Goal: Task Accomplishment & Management: Manage account settings

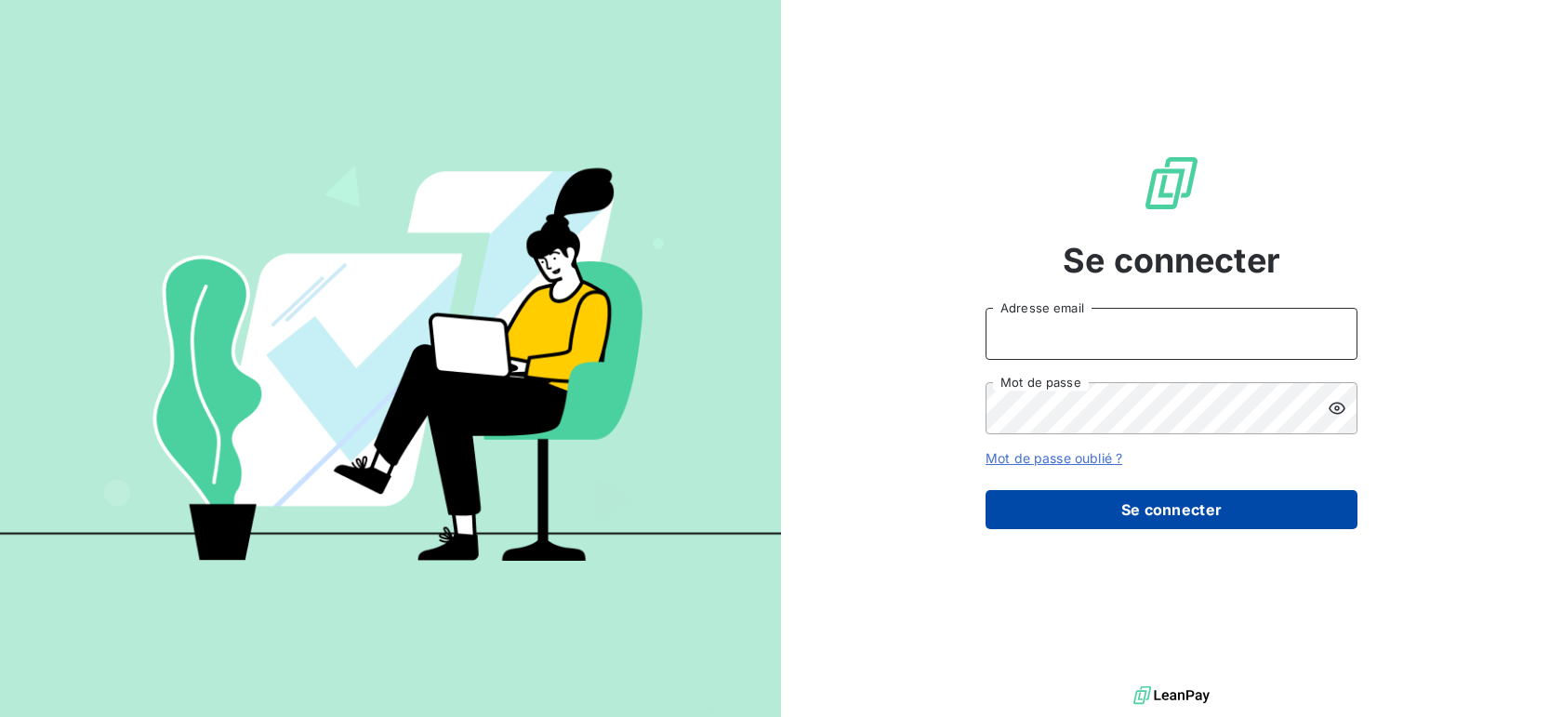
type input "[PERSON_NAME][EMAIL_ADDRESS][DOMAIN_NAME]"
click at [1212, 509] on button "Se connecter" at bounding box center [1172, 509] width 372 height 39
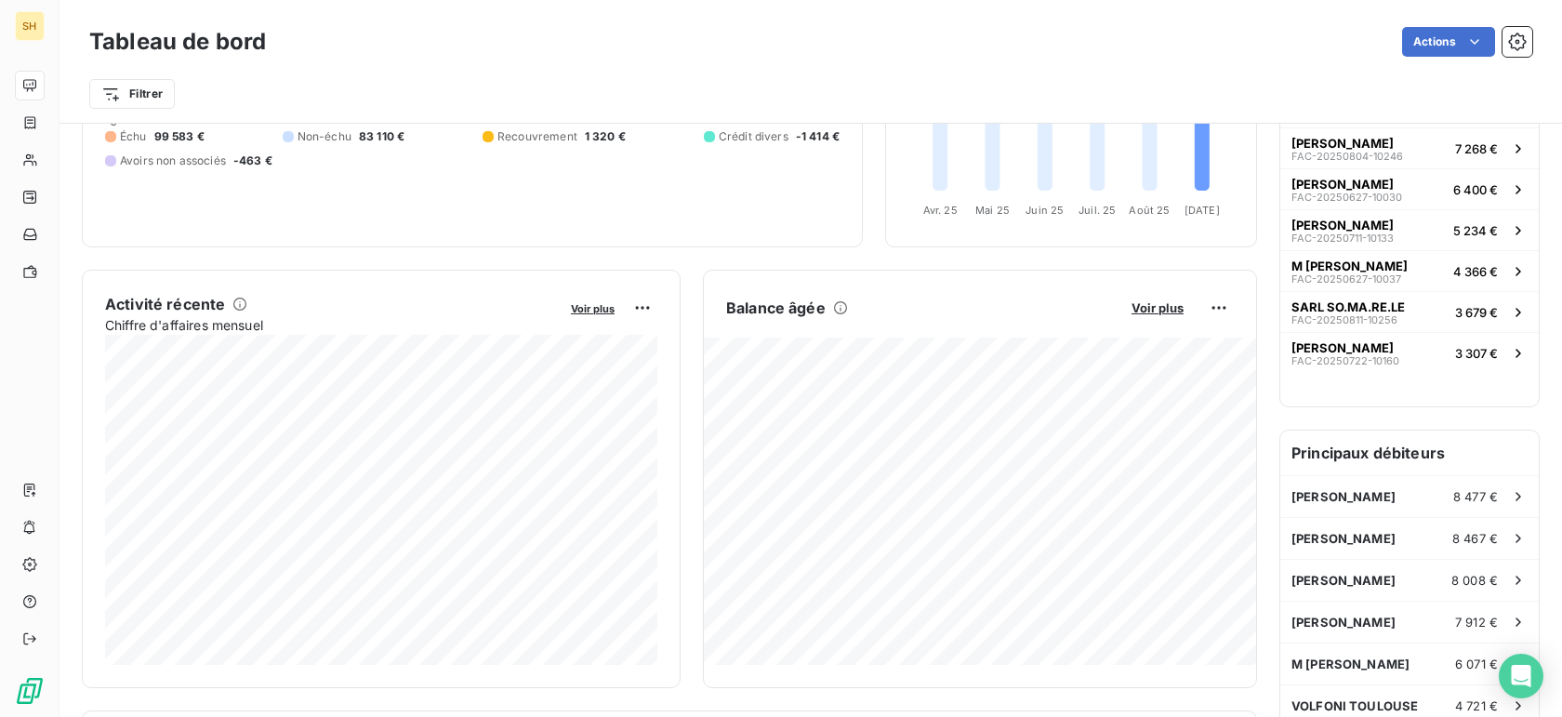
scroll to position [212, 0]
